Goal: Obtain resource: Download file/media

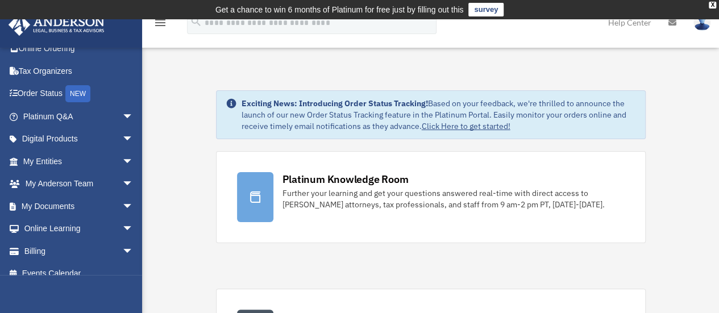
scroll to position [47, 0]
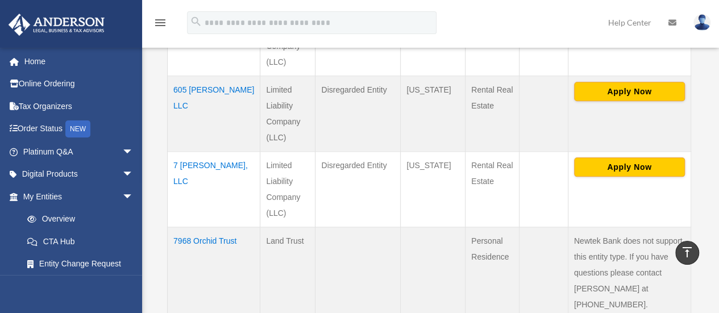
scroll to position [725, 0]
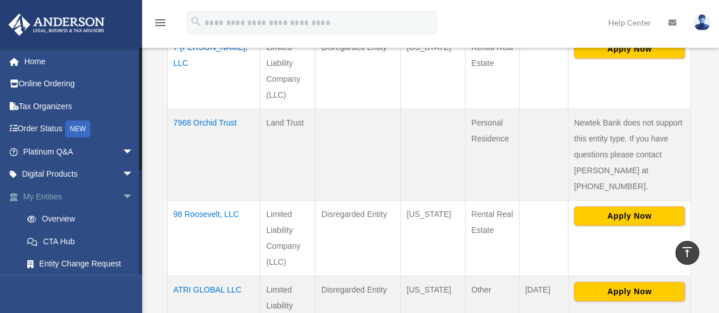
click at [45, 202] on link "My Entities arrow_drop_down" at bounding box center [79, 196] width 143 height 23
click at [122, 200] on span "arrow_drop_down" at bounding box center [133, 196] width 23 height 23
click at [42, 239] on link "My Documents arrow_drop_down" at bounding box center [79, 241] width 143 height 23
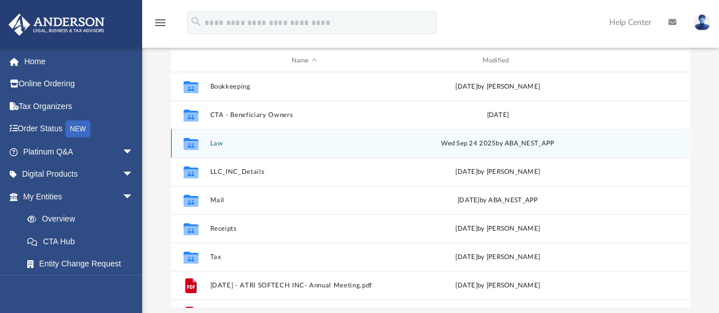
click at [221, 142] on button "Law" at bounding box center [304, 143] width 189 height 7
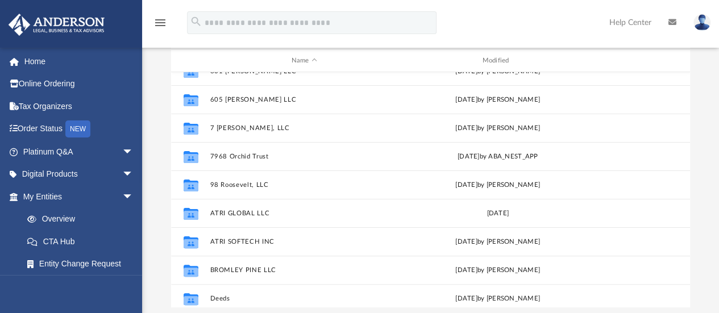
scroll to position [101, 0]
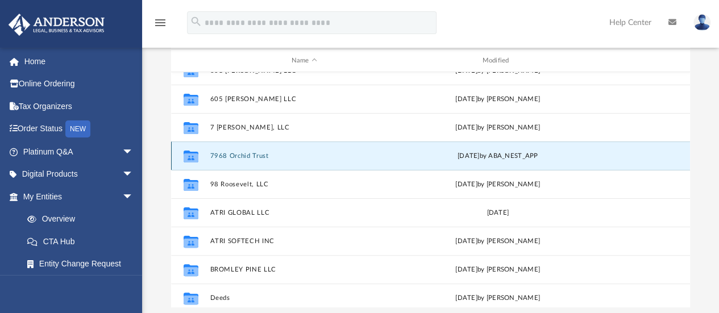
click at [248, 154] on button "7968 Orchid Trust" at bounding box center [304, 155] width 189 height 7
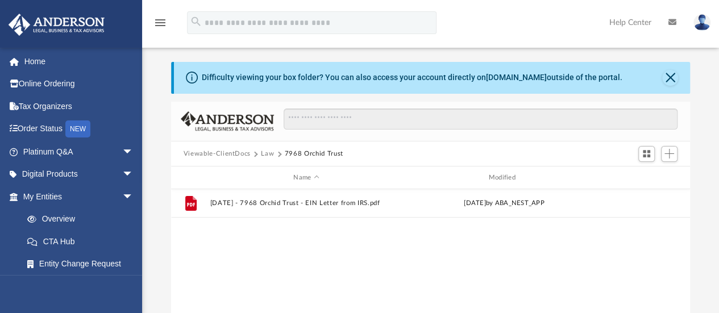
scroll to position [0, 0]
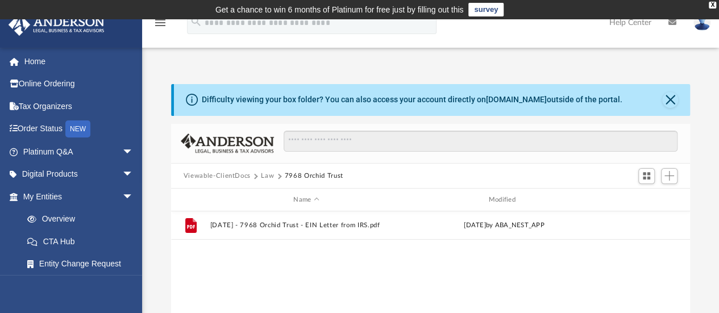
click at [268, 179] on button "Law" at bounding box center [267, 176] width 13 height 10
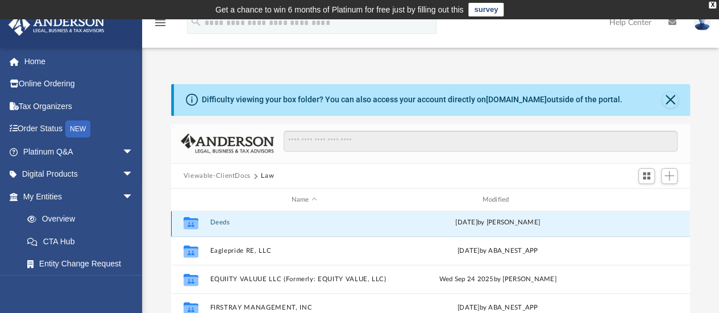
scroll to position [313, 0]
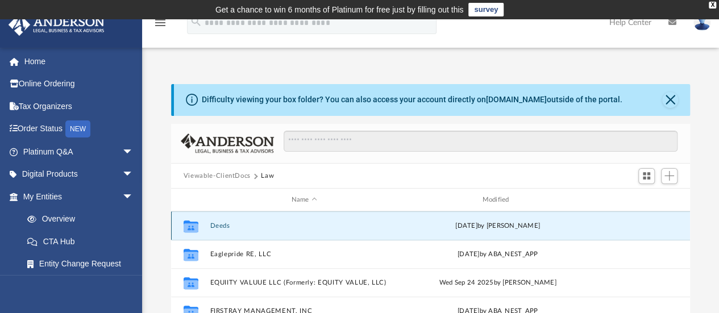
click at [217, 223] on button "Deeds" at bounding box center [304, 225] width 189 height 7
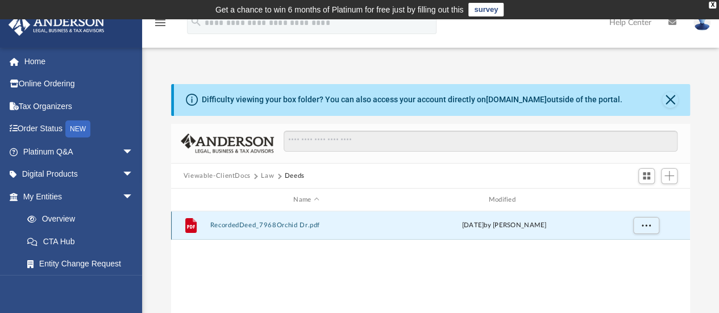
click at [260, 227] on button "RecordedDeed_7968Orchid Dr.pdf" at bounding box center [306, 225] width 193 height 7
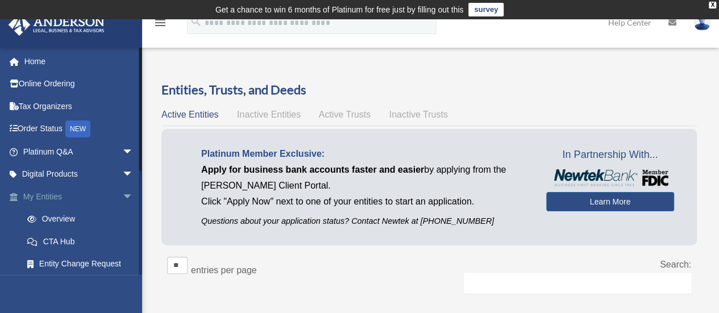
click at [122, 197] on span "arrow_drop_down" at bounding box center [133, 196] width 23 height 23
click at [43, 243] on link "My Documents arrow_drop_down" at bounding box center [79, 241] width 143 height 23
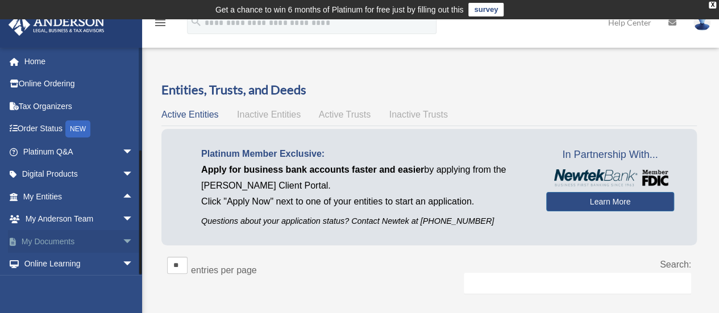
scroll to position [47, 0]
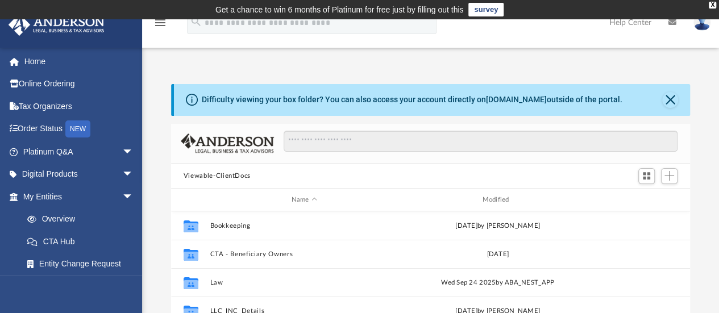
scroll to position [11580, 0]
